Goal: Task Accomplishment & Management: Manage account settings

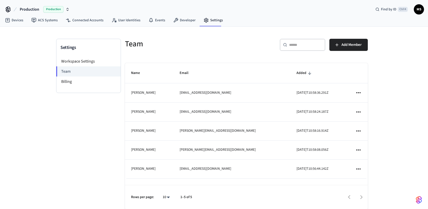
click at [359, 149] on icon "sticky table" at bounding box center [358, 149] width 4 height 1
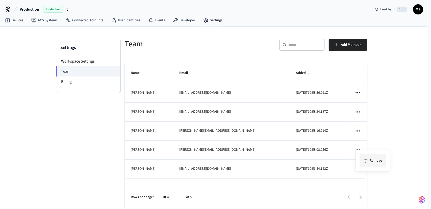
click at [372, 161] on li "Remove" at bounding box center [373, 160] width 27 height 13
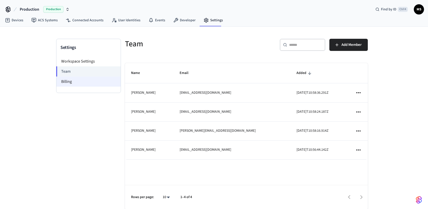
click at [80, 81] on li "Billing" at bounding box center [88, 81] width 64 height 10
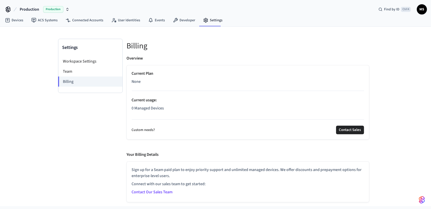
click at [30, 7] on span "Production" at bounding box center [29, 9] width 19 height 6
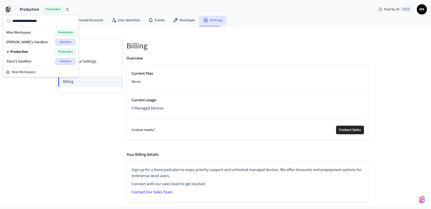
click at [210, 19] on link "Settings" at bounding box center [212, 20] width 27 height 9
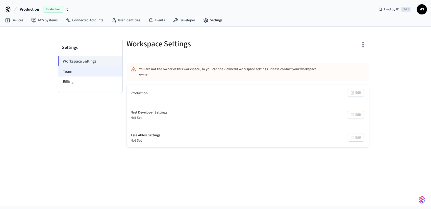
click at [86, 74] on li "Team" at bounding box center [90, 71] width 64 height 10
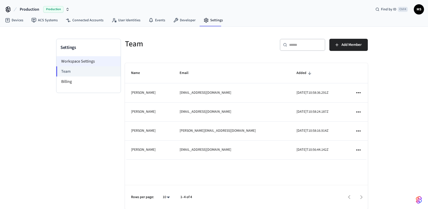
click at [89, 59] on li "Workspace Settings" at bounding box center [88, 61] width 64 height 10
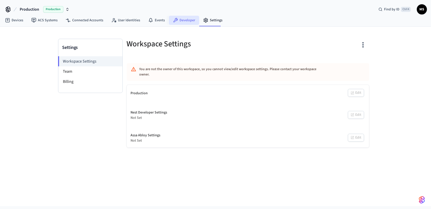
click at [183, 17] on link "Developer" at bounding box center [184, 20] width 30 height 9
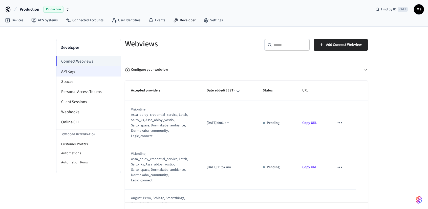
click at [94, 71] on li "API Keys" at bounding box center [88, 71] width 64 height 10
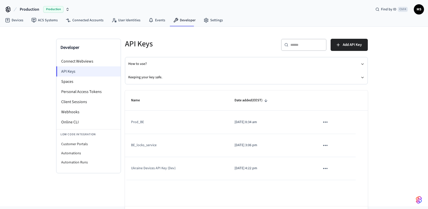
click at [74, 68] on li "API Keys" at bounding box center [88, 71] width 64 height 10
